Goal: Information Seeking & Learning: Learn about a topic

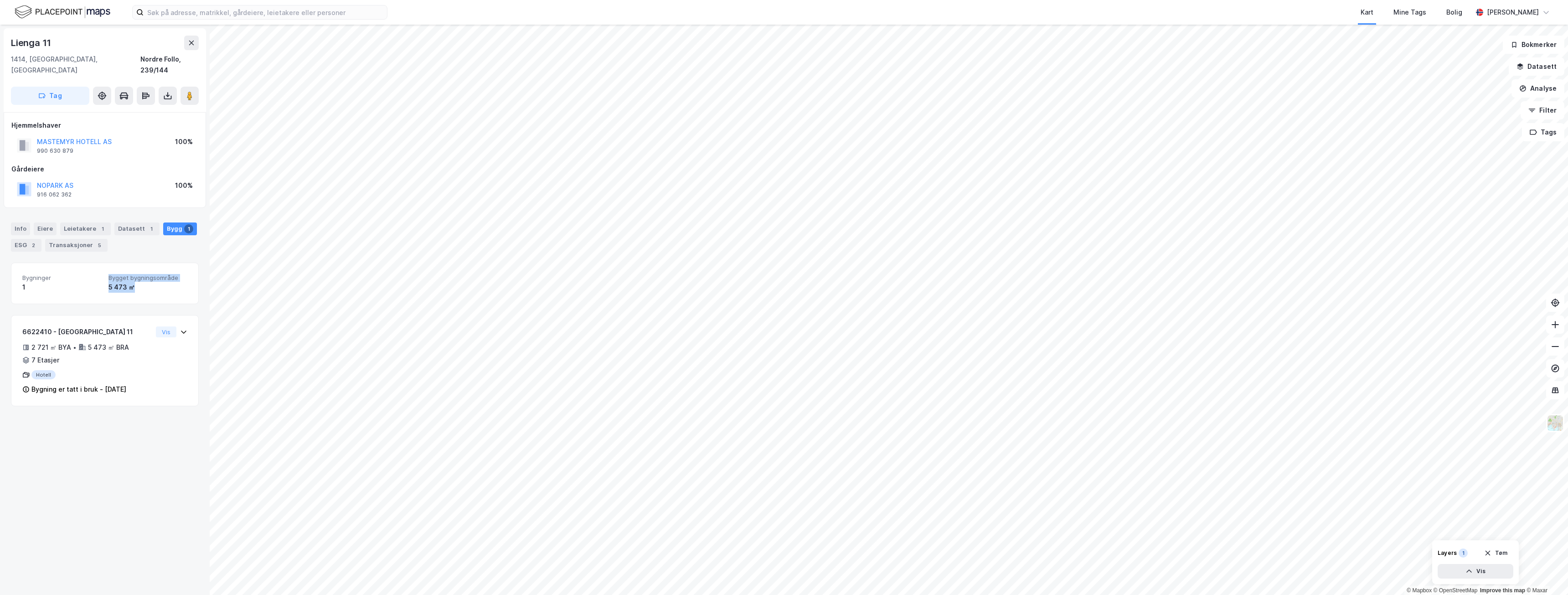
drag, startPoint x: 141, startPoint y: 278, endPoint x: 94, endPoint y: 280, distance: 47.0
click at [94, 280] on div "Bygninger 1 Bygget bygningsområde 5 473 ㎡" at bounding box center [105, 283] width 165 height 19
click at [130, 282] on div "5 473 ㎡" at bounding box center [148, 287] width 79 height 11
click at [181, 321] on div "6622410 - Lienga 11 2 721 ㎡ BYA • 5 473 ㎡ BRA • 7 Etasjer Hotell Bygning er tat…" at bounding box center [105, 361] width 187 height 83
click at [43, 370] on div "Hotell" at bounding box center [87, 375] width 130 height 9
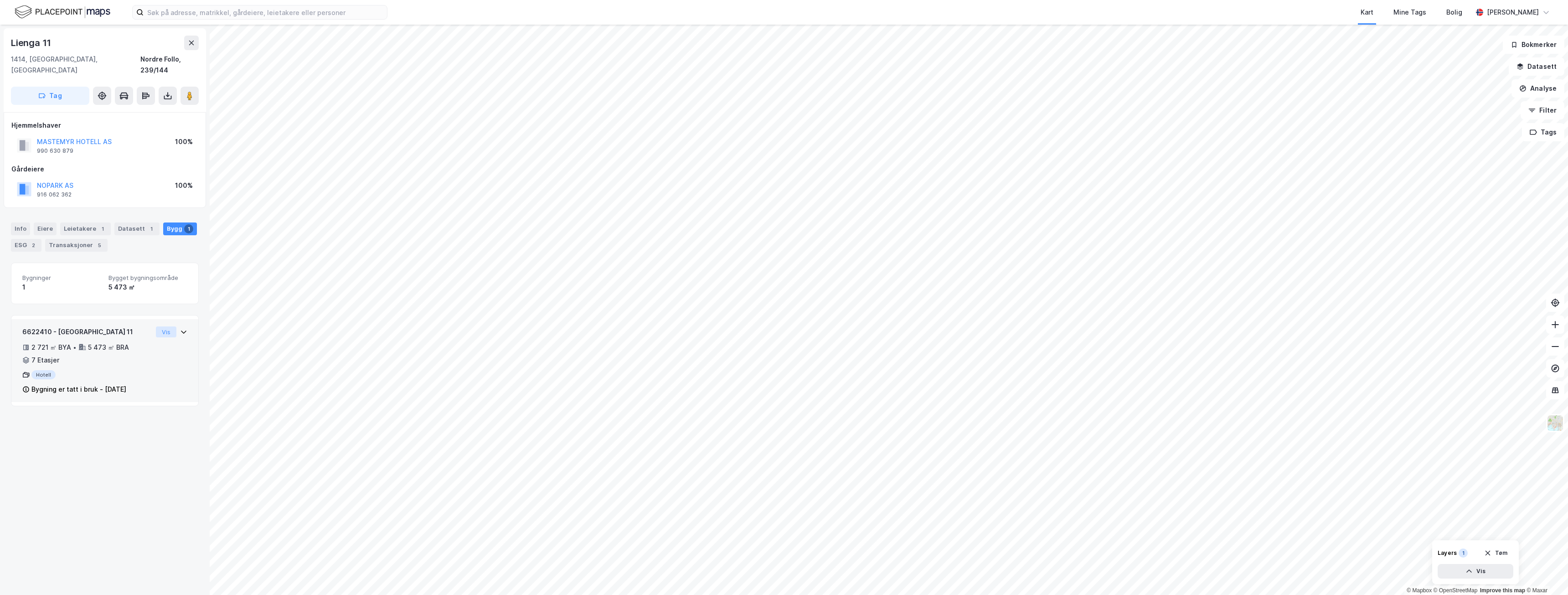
click at [158, 326] on button "Vis" at bounding box center [166, 332] width 21 height 11
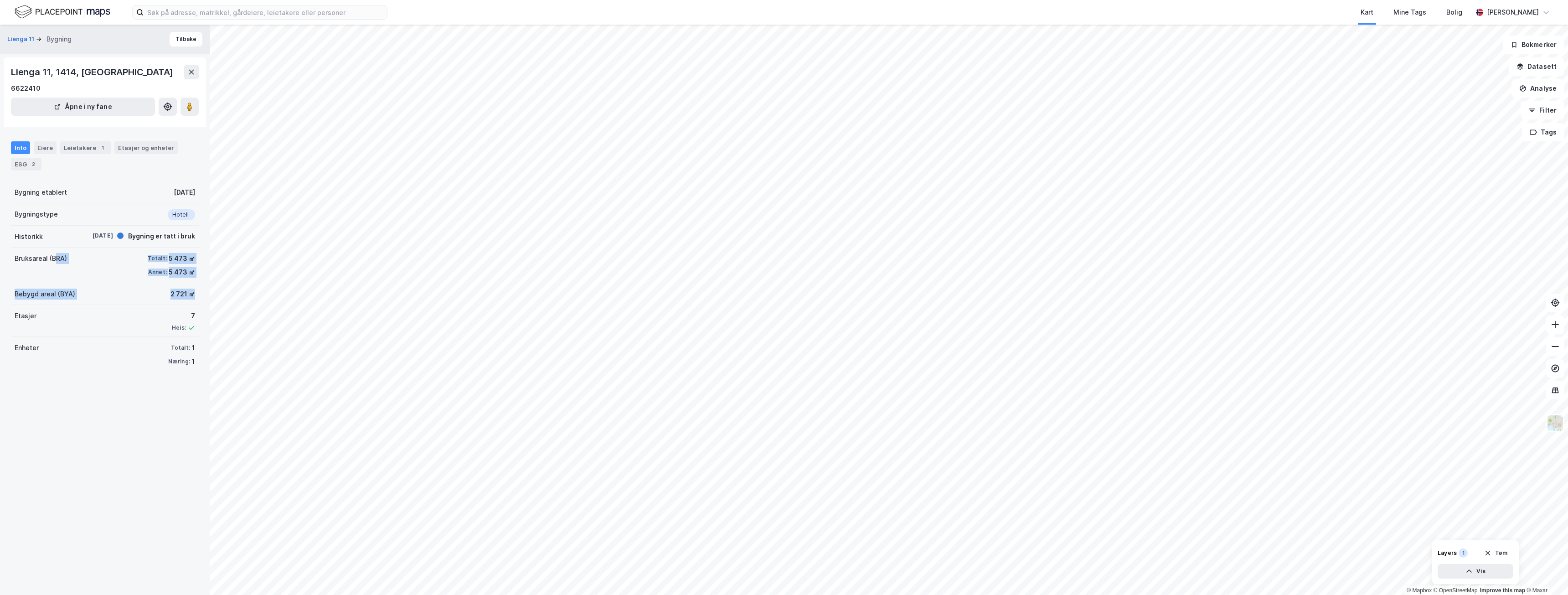
drag, startPoint x: 192, startPoint y: 296, endPoint x: 57, endPoint y: 267, distance: 138.1
click at [57, 267] on div "Lienga 11 Bygning Tilbake Lienga 11, [GEOGRAPHIC_DATA] Åpne i ny fane Info Eier…" at bounding box center [105, 309] width 209 height 571
click at [63, 264] on div "Bruksareal (BRA) Totalt: 5 473 ㎡ Annet: 5 473 ㎡" at bounding box center [105, 266] width 188 height 35
drag, startPoint x: 6, startPoint y: 258, endPoint x: 192, endPoint y: 261, distance: 186.0
click at [192, 261] on div "Lienga 11 Bygning Tilbake Lienga 11, [GEOGRAPHIC_DATA] Åpne i ny fane Info Eier…" at bounding box center [105, 309] width 209 height 571
